Goal: Task Accomplishment & Management: Complete application form

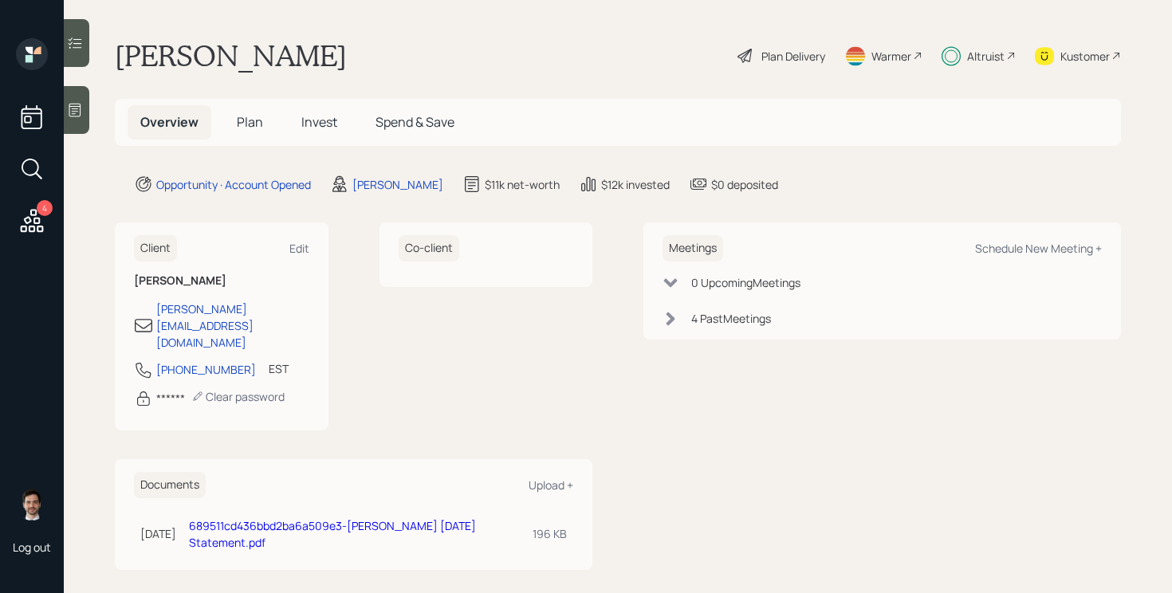
click at [239, 128] on span "Plan" at bounding box center [250, 122] width 26 height 18
